Goal: Information Seeking & Learning: Find specific fact

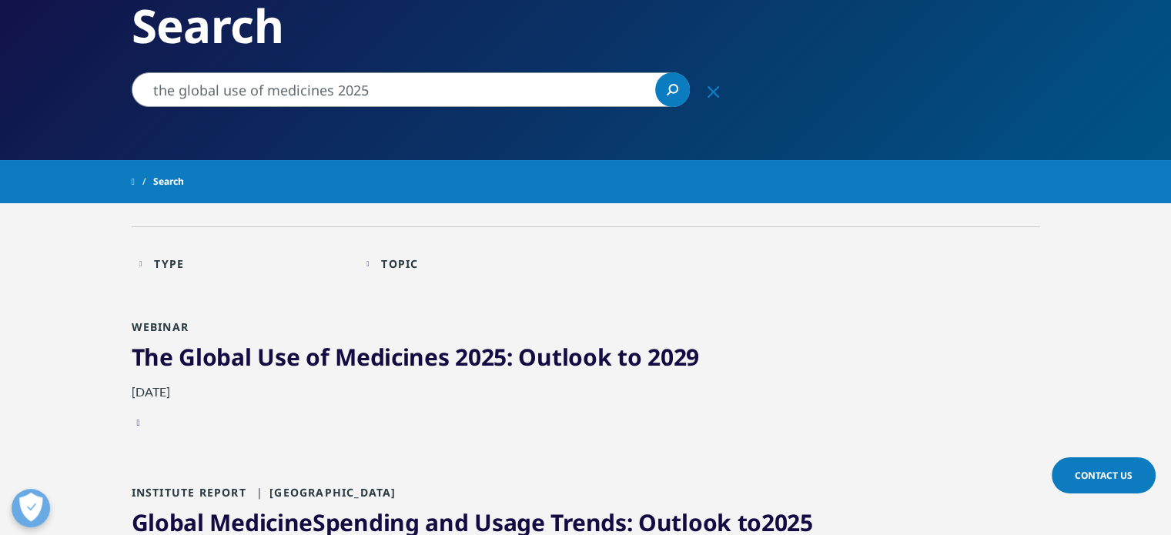
scroll to position [154, 0]
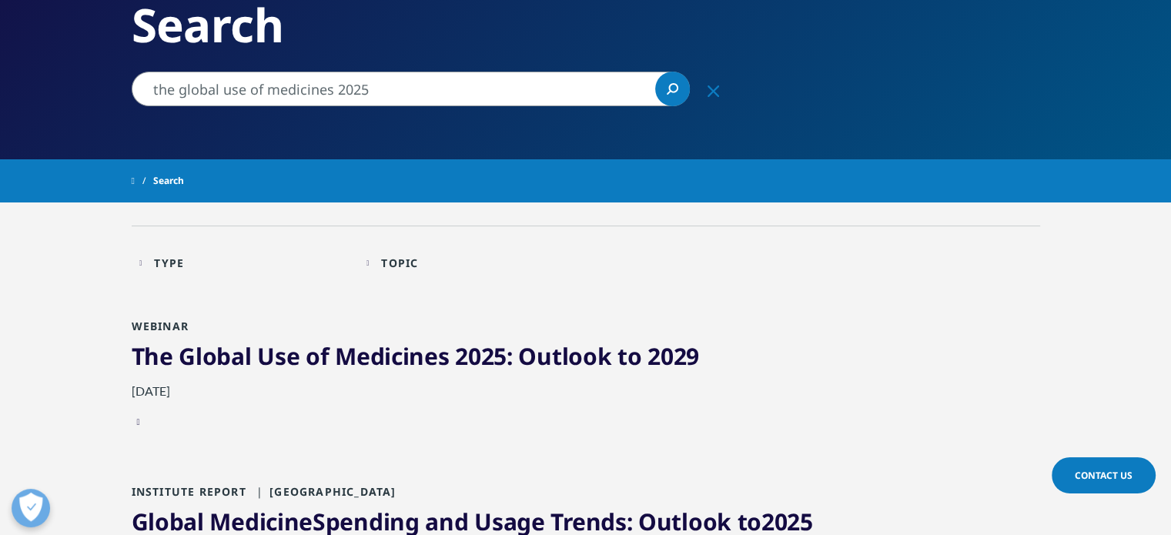
click at [483, 351] on span "2025" at bounding box center [481, 356] width 52 height 32
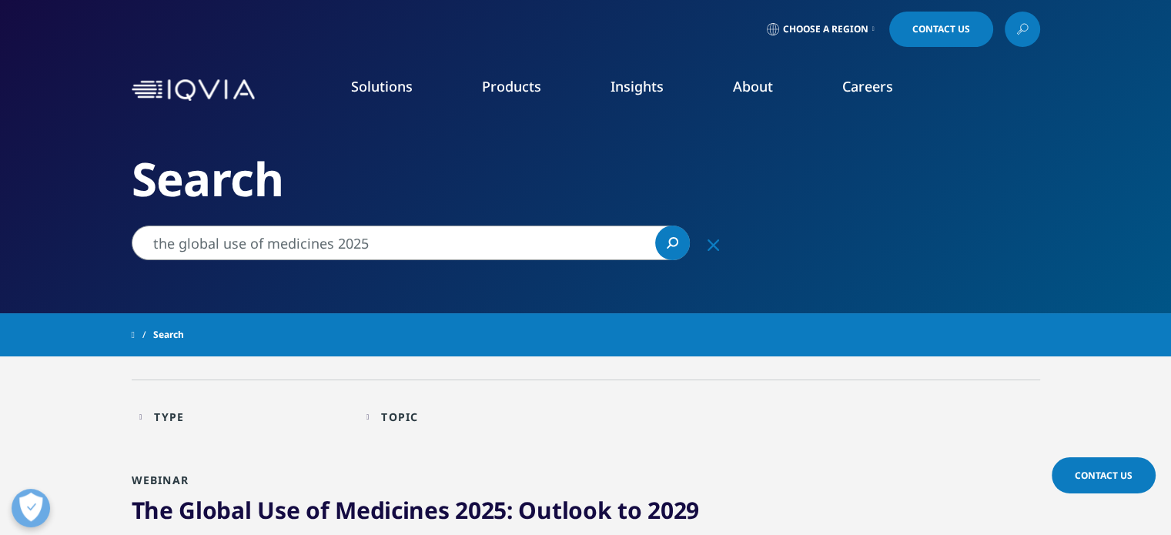
click at [456, 242] on input "the global use of medicines 2025" at bounding box center [411, 242] width 558 height 35
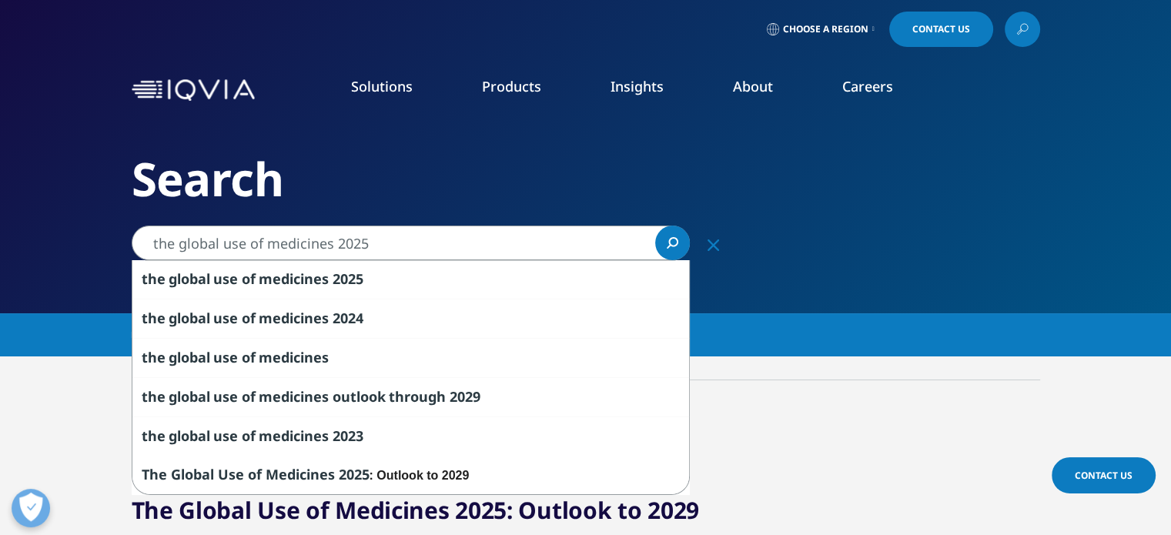
click at [149, 242] on input "the global use of medicines 2025" at bounding box center [411, 242] width 558 height 35
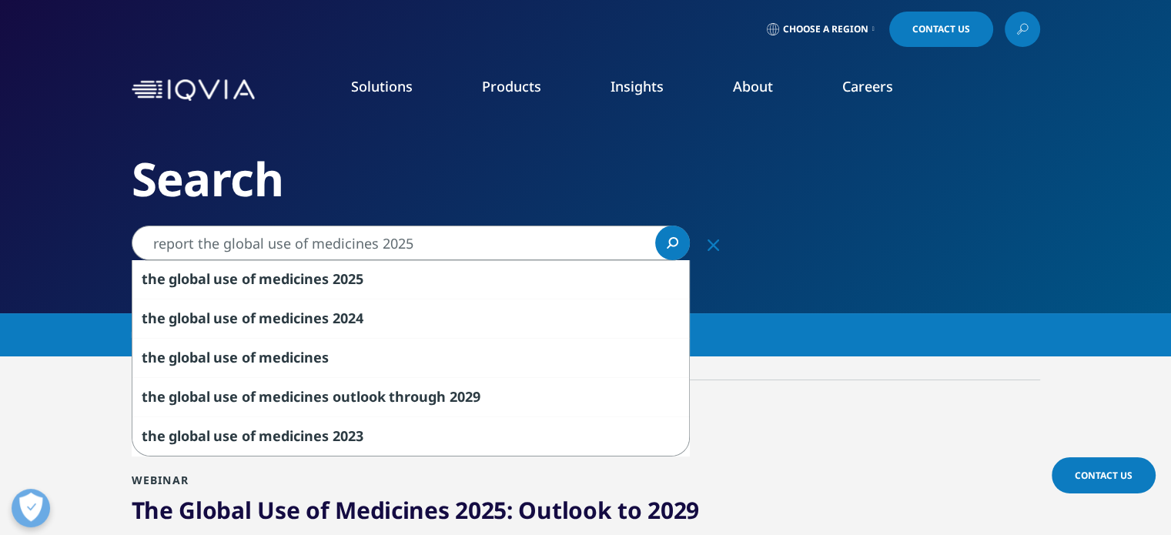
type input "report the global use of medicines 2025"
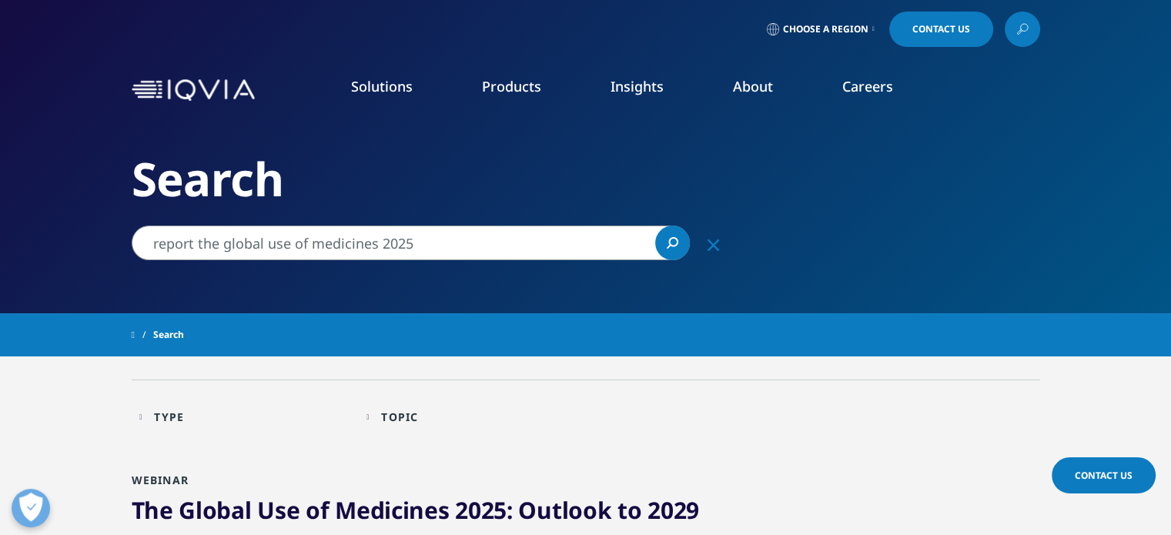
click at [673, 238] on icon "Search" at bounding box center [673, 242] width 10 height 10
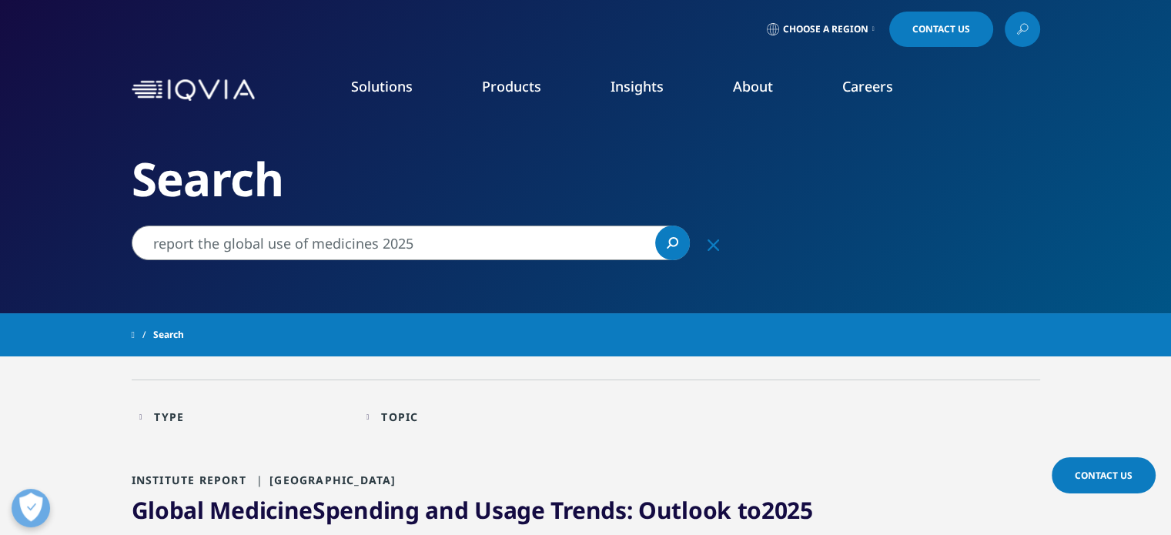
click at [449, 190] on link "Information Management" at bounding box center [454, 193] width 272 height 17
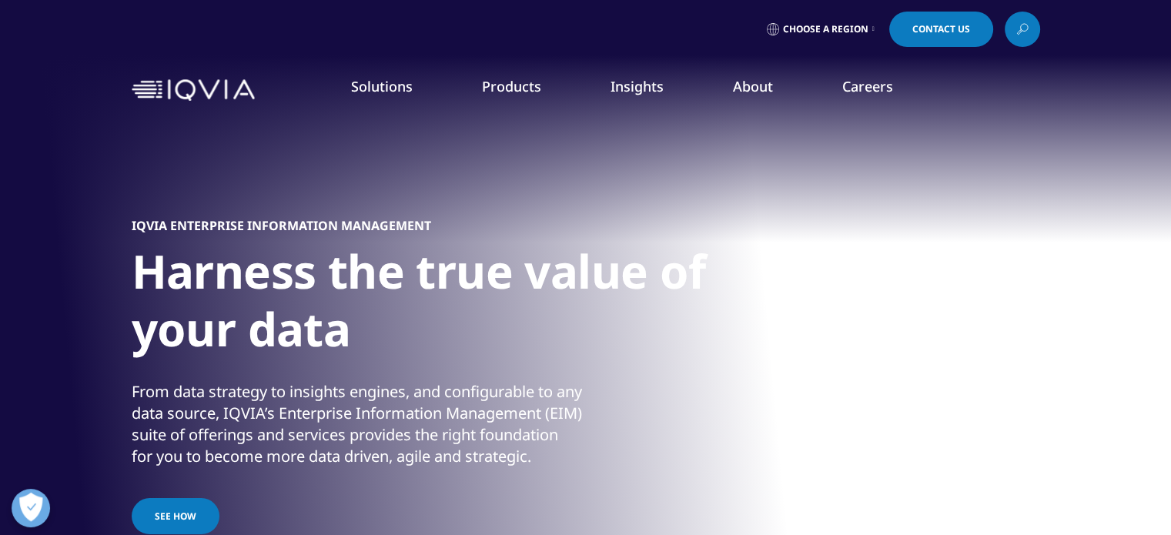
click at [402, 85] on link "Solutions" at bounding box center [382, 86] width 62 height 18
click at [385, 85] on link "Solutions" at bounding box center [382, 86] width 62 height 18
click at [125, 303] on link "Commercialization" at bounding box center [87, 306] width 99 height 15
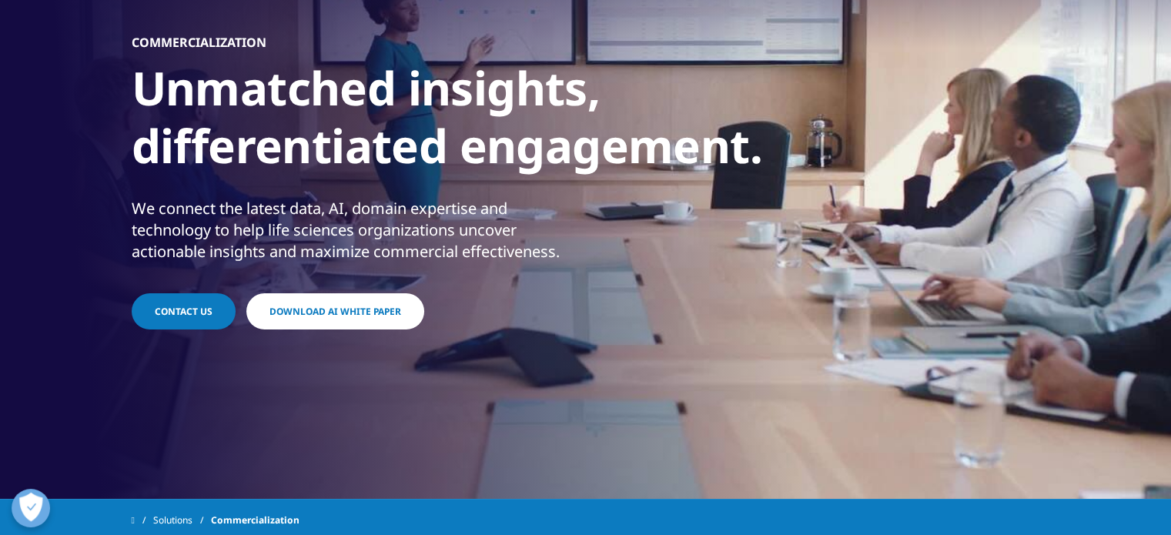
scroll to position [77, 0]
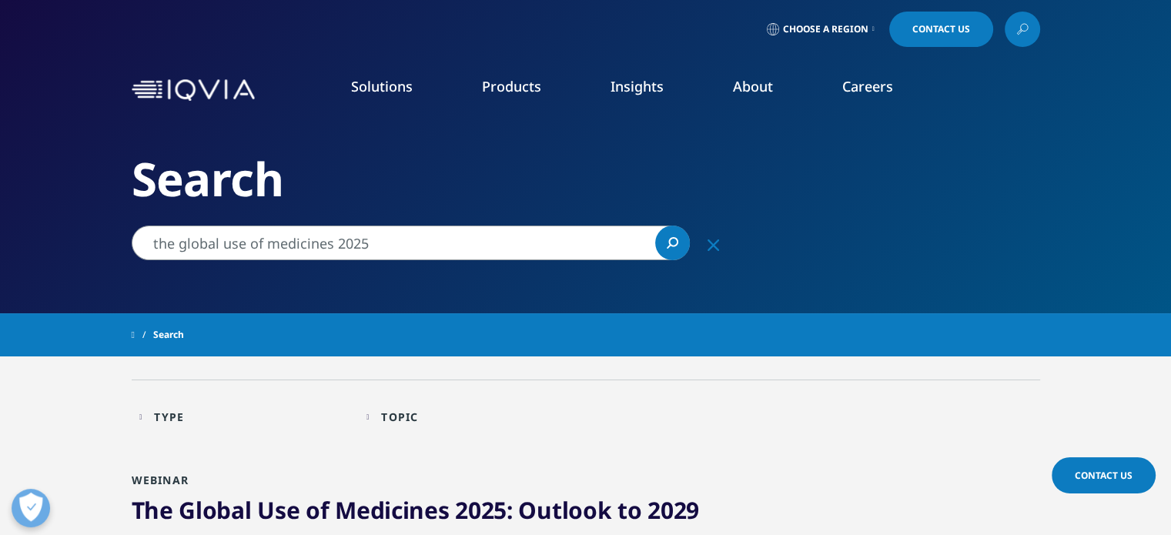
click at [646, 84] on link "Insights" at bounding box center [636, 86] width 53 height 18
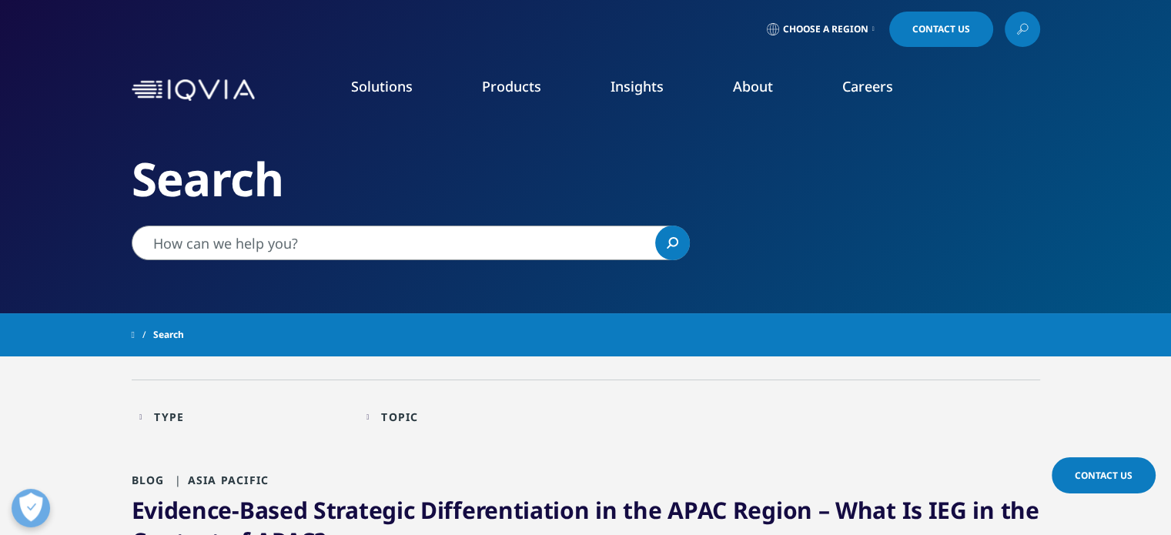
click at [645, 89] on link "Insights" at bounding box center [636, 86] width 53 height 18
type input "the global use of medicines 2025"
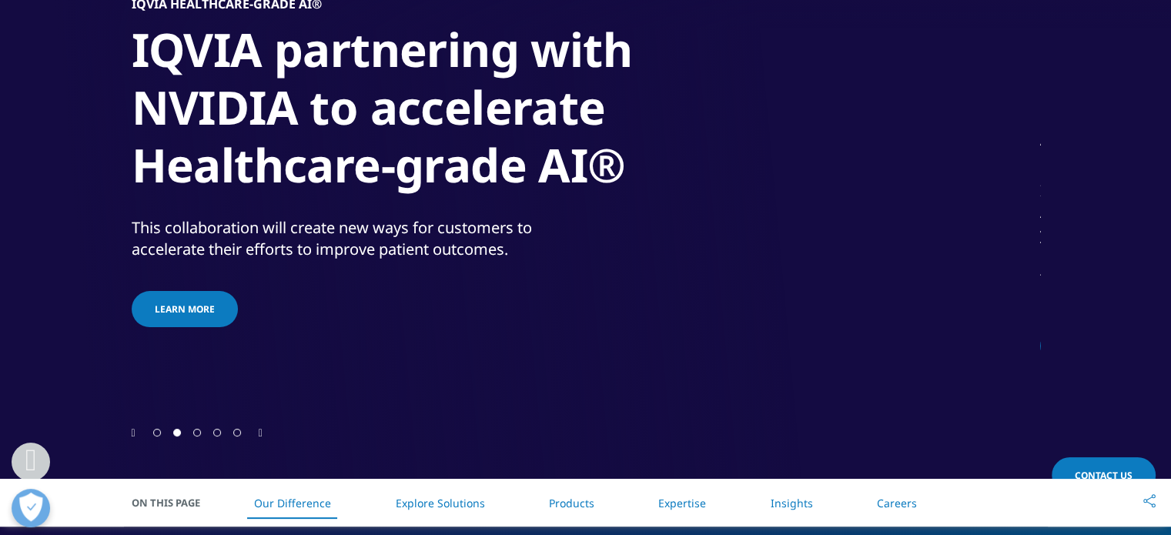
scroll to position [77, 0]
